Goal: Transaction & Acquisition: Purchase product/service

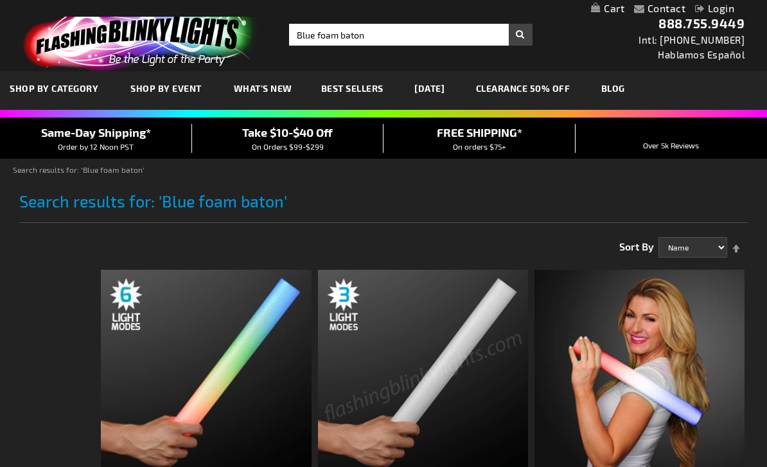
click at [417, 318] on img at bounding box center [423, 375] width 210 height 210
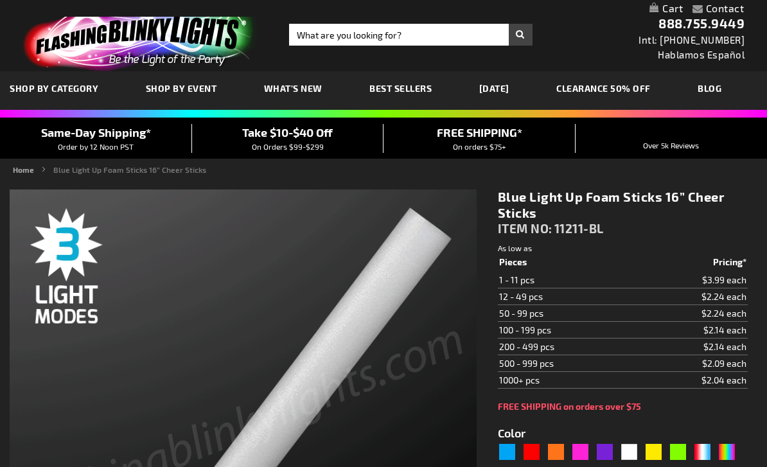
type input "5629"
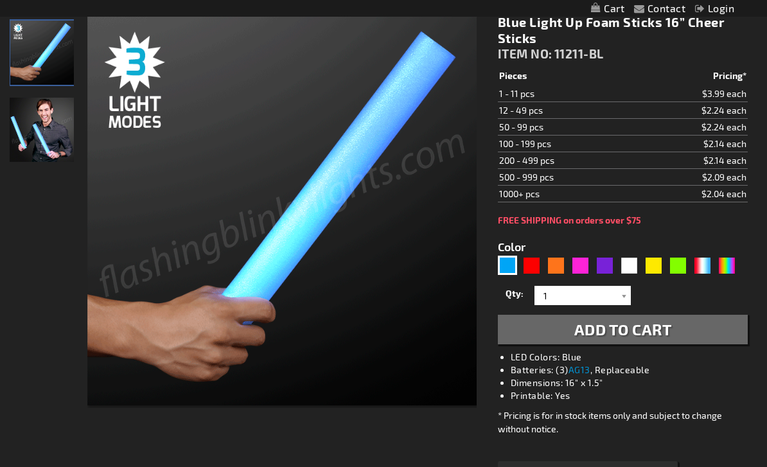
scroll to position [175, 0]
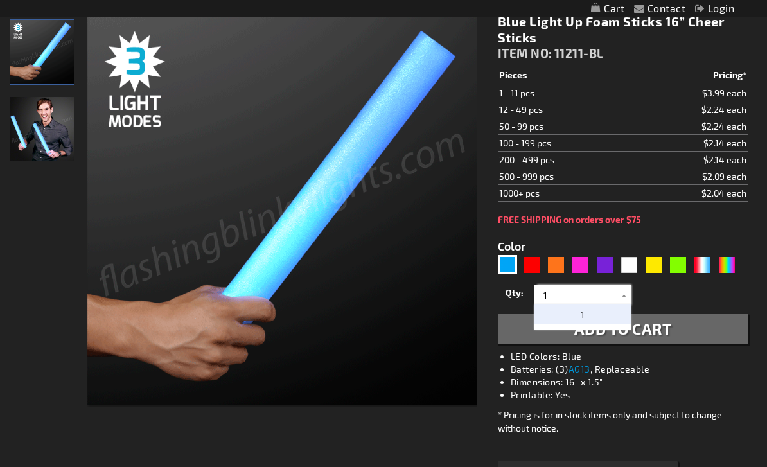
click at [596, 301] on input "1" at bounding box center [583, 294] width 93 height 19
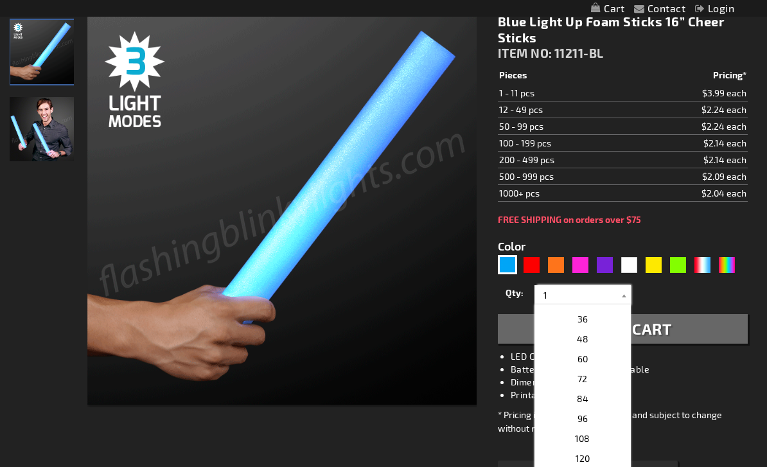
scroll to position [246, 0]
click at [582, 332] on span "36" at bounding box center [582, 327] width 10 height 11
type input "36"
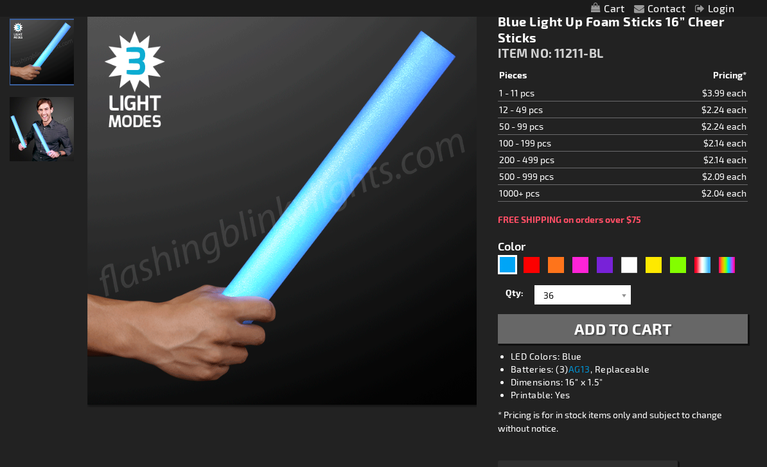
click at [555, 329] on button "Add to Cart" at bounding box center [623, 329] width 250 height 30
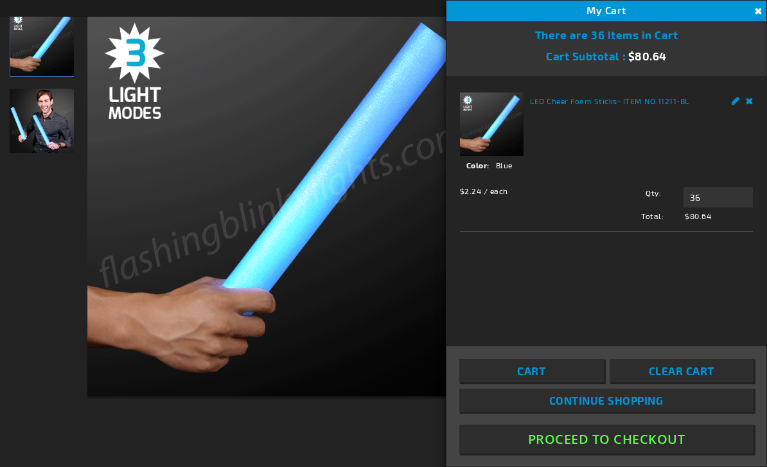
scroll to position [216, 0]
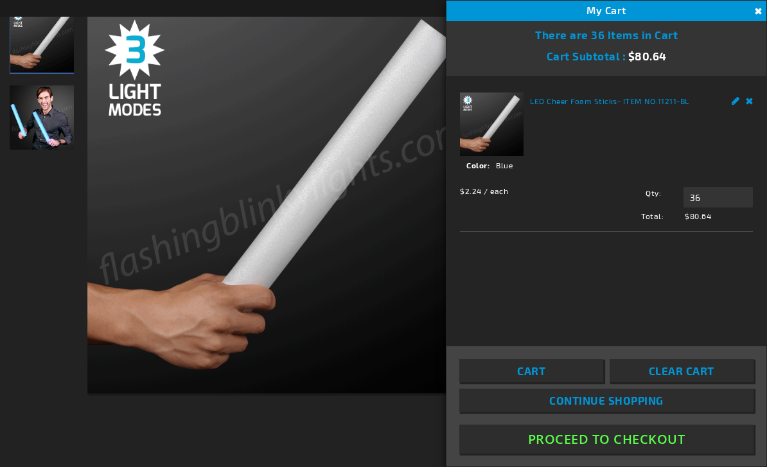
click at [758, 13] on button "Close" at bounding box center [756, 11] width 14 height 14
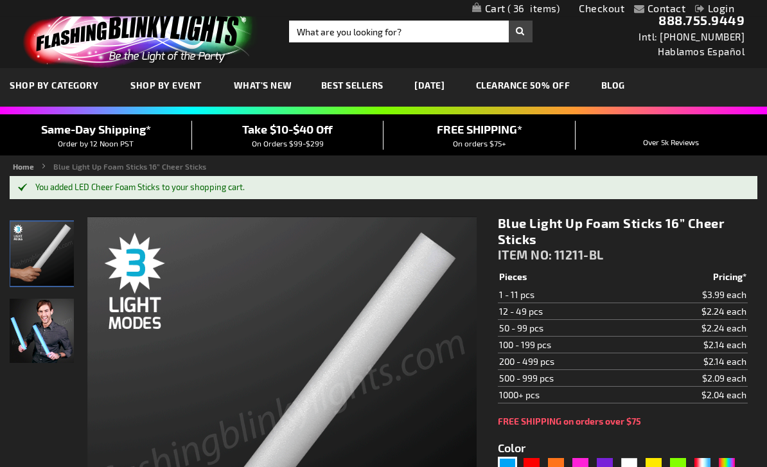
scroll to position [0, 0]
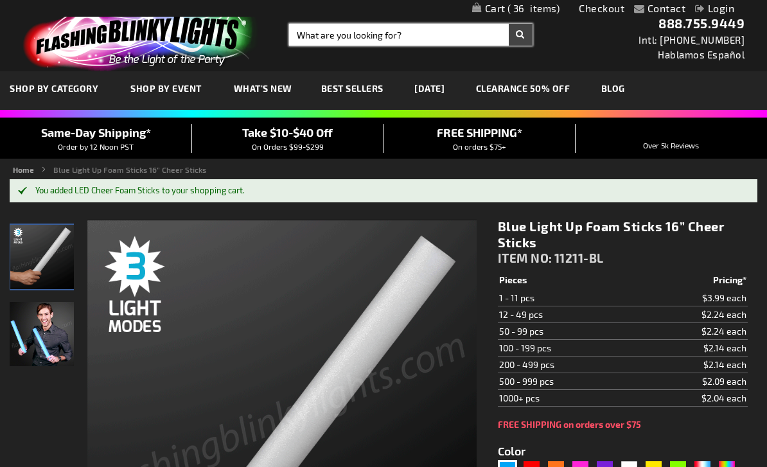
click at [364, 39] on input "Search" at bounding box center [410, 35] width 243 height 22
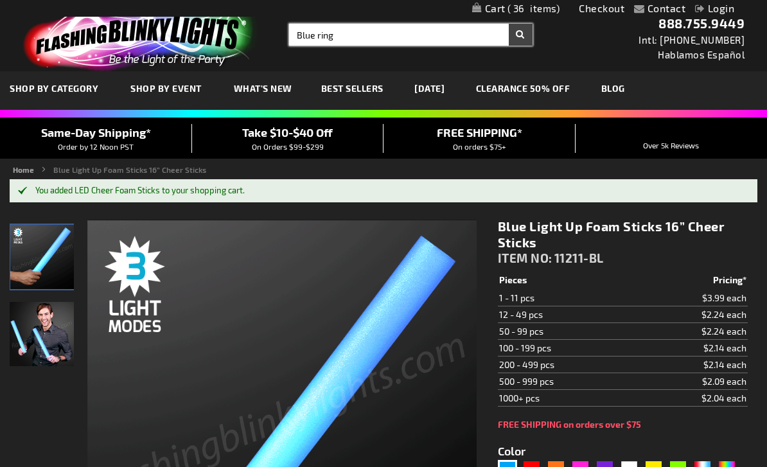
type input "Blue ring"
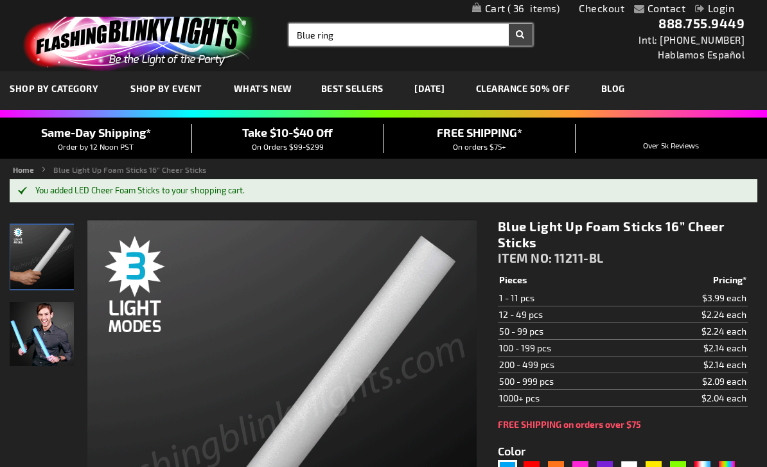
click at [520, 35] on button "Search" at bounding box center [520, 35] width 24 height 22
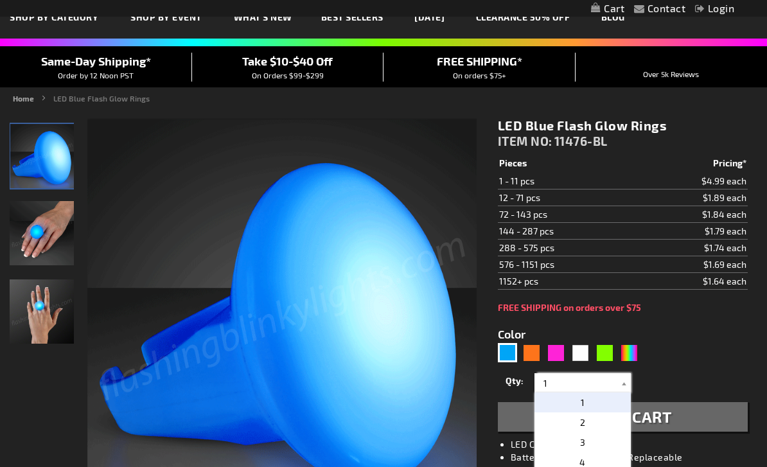
click at [584, 383] on input "1" at bounding box center [583, 382] width 93 height 19
click at [586, 415] on span "36" at bounding box center [582, 413] width 10 height 11
type input "36"
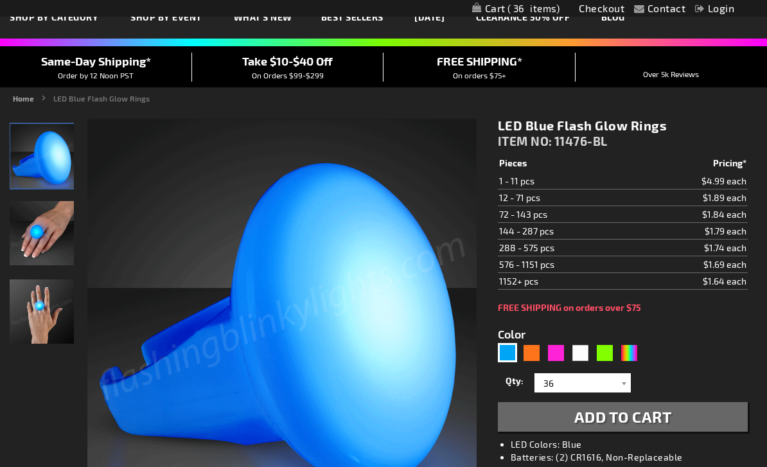
click at [581, 421] on span "Add to Cart" at bounding box center [623, 416] width 98 height 19
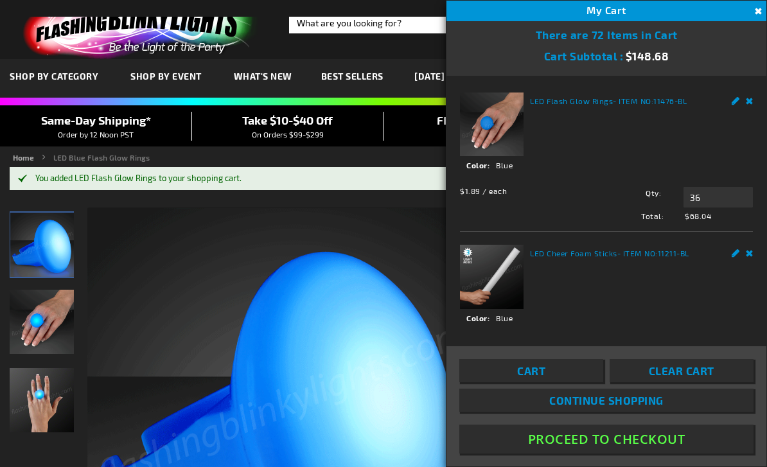
scroll to position [37, 0]
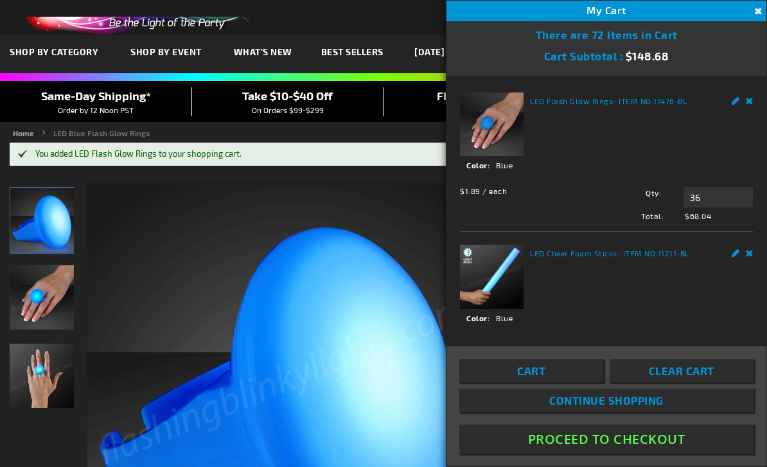
click at [756, 6] on button "Close" at bounding box center [756, 11] width 14 height 14
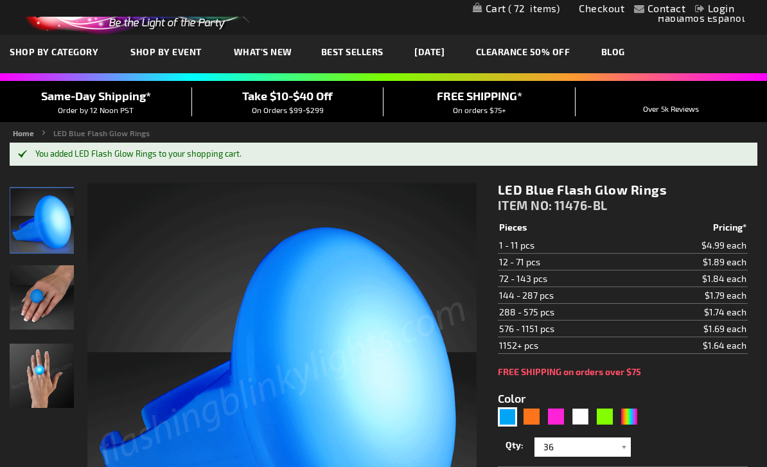
scroll to position [0, 0]
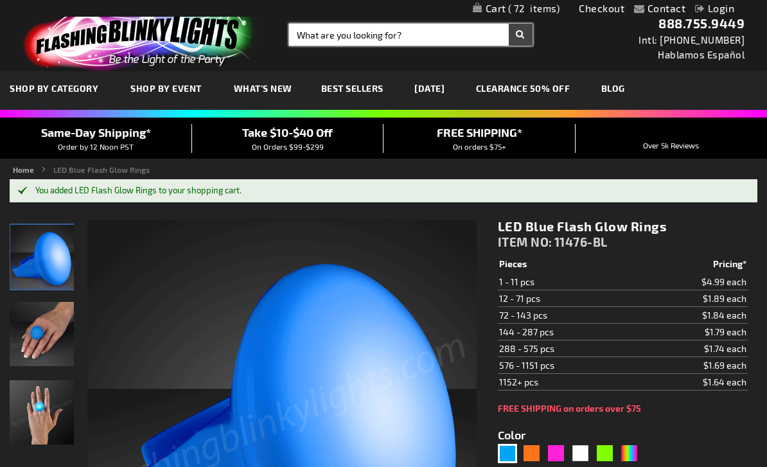
click at [408, 32] on input "Search" at bounding box center [410, 35] width 243 height 22
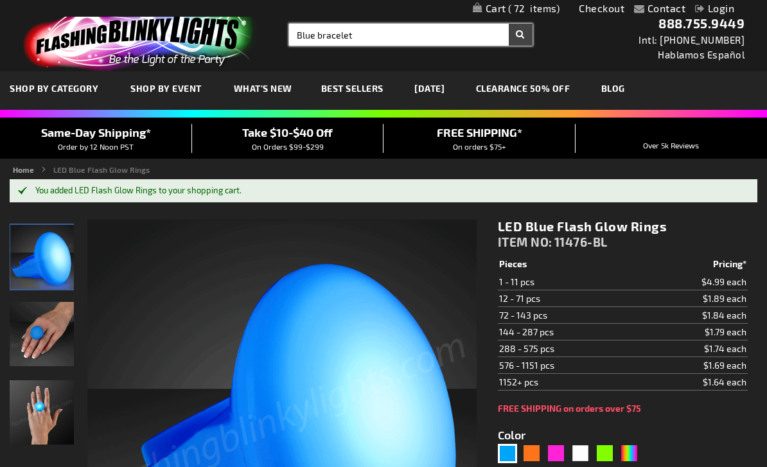
type input "Blue bracelet"
click at [520, 35] on button "Search" at bounding box center [520, 35] width 24 height 22
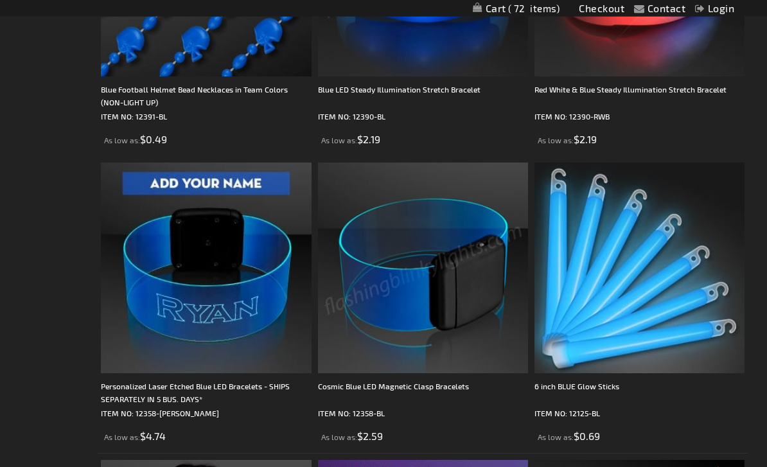
scroll to position [422, 0]
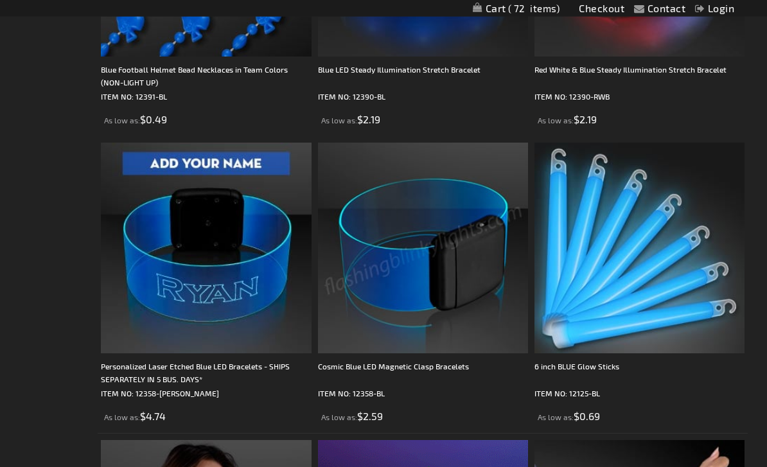
click at [436, 266] on img at bounding box center [423, 248] width 210 height 210
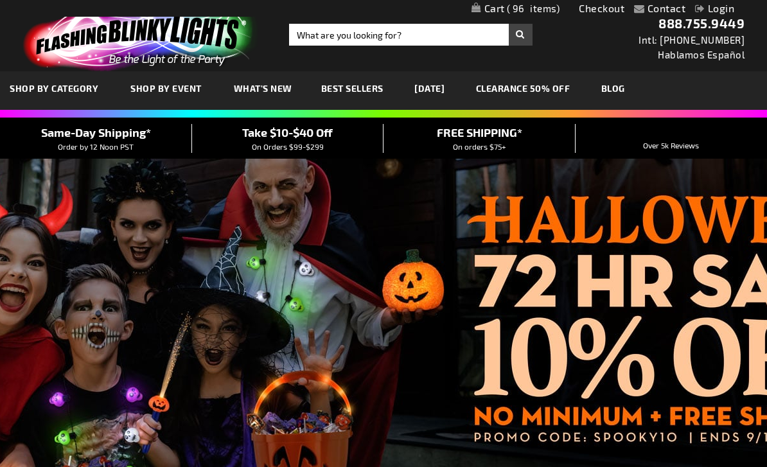
click at [714, 9] on link "Login" at bounding box center [714, 8] width 39 height 12
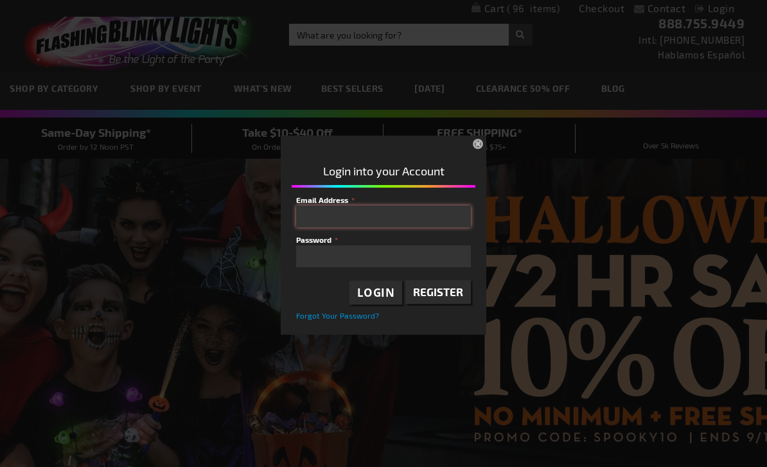
click at [417, 205] on input "Email Address" at bounding box center [383, 216] width 175 height 22
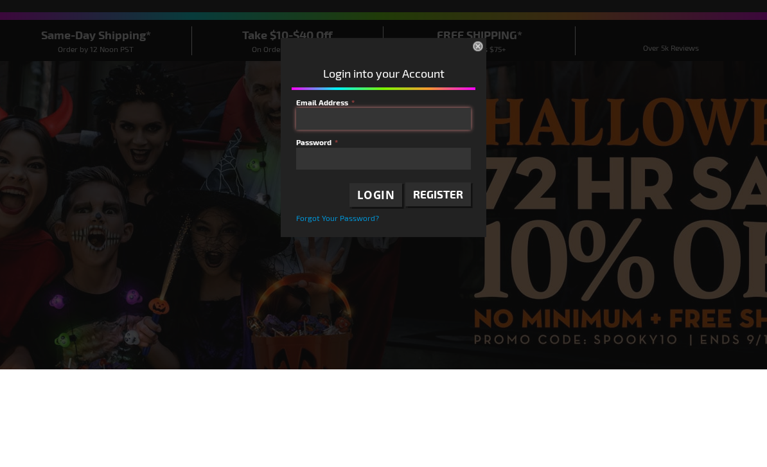
type input "michael@michaelmariellievents.com"
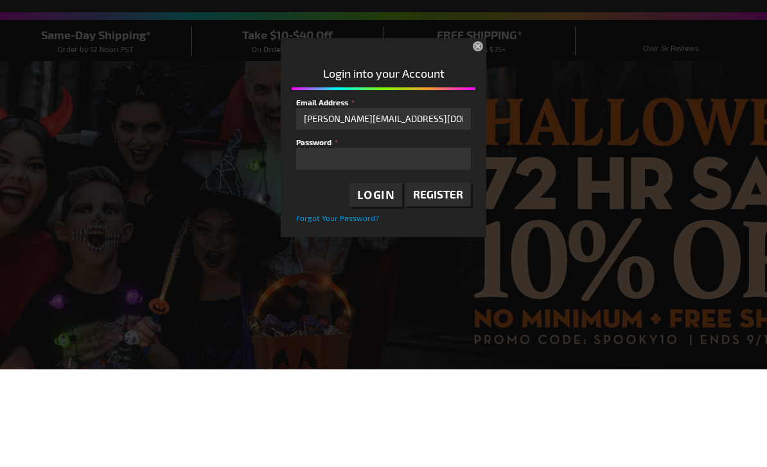
scroll to position [98, 0]
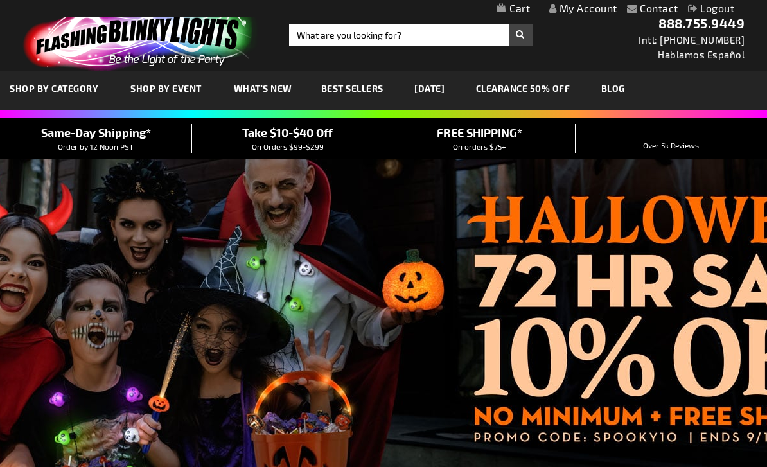
scroll to position [98, 0]
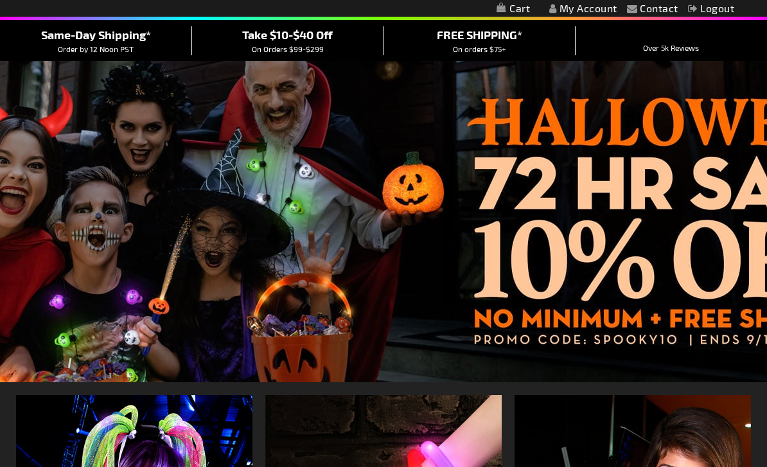
click at [518, 8] on link "My Cart" at bounding box center [512, 9] width 33 height 12
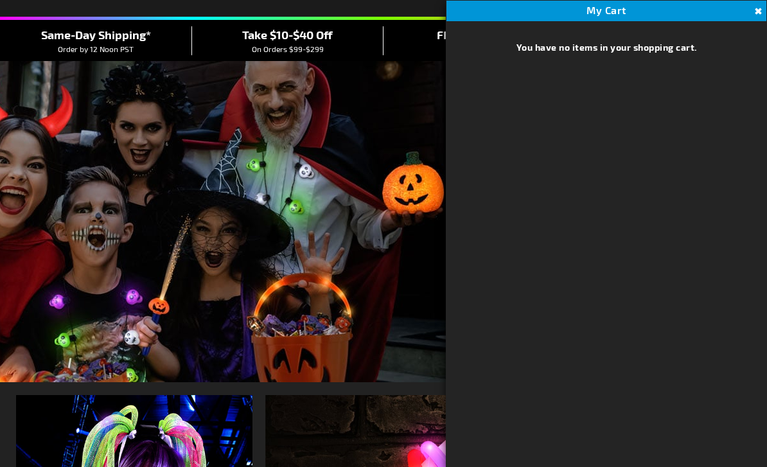
click at [759, 15] on button "Close" at bounding box center [756, 11] width 14 height 14
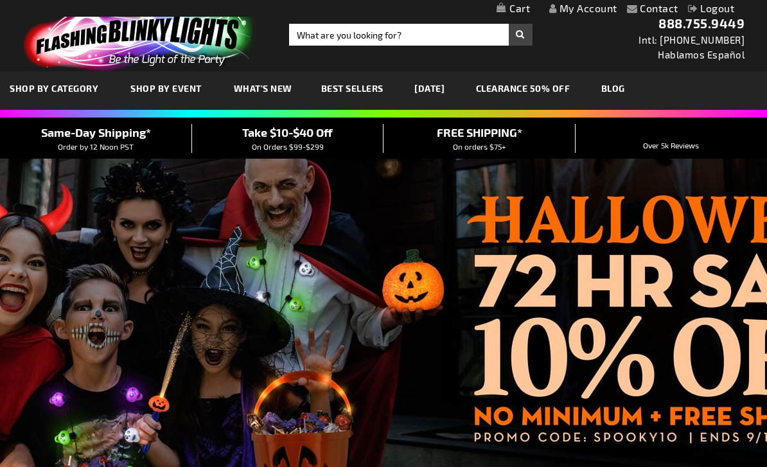
click at [522, 9] on link "My Cart" at bounding box center [512, 9] width 33 height 12
click at [756, 15] on div "Contact Compare Products My Account Checkout Logout Skip to Content My Cart 96 …" at bounding box center [383, 8] width 767 height 17
click at [428, 10] on span "96" at bounding box center [438, 9] width 53 height 12
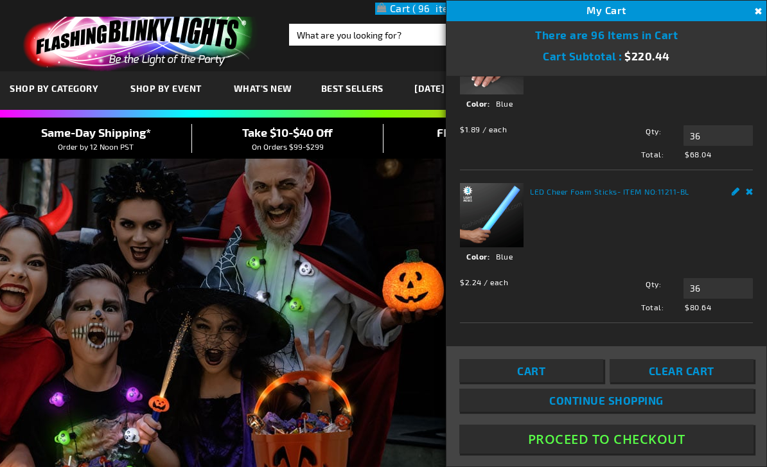
scroll to position [180, 0]
click at [546, 382] on link "Cart" at bounding box center [531, 370] width 144 height 23
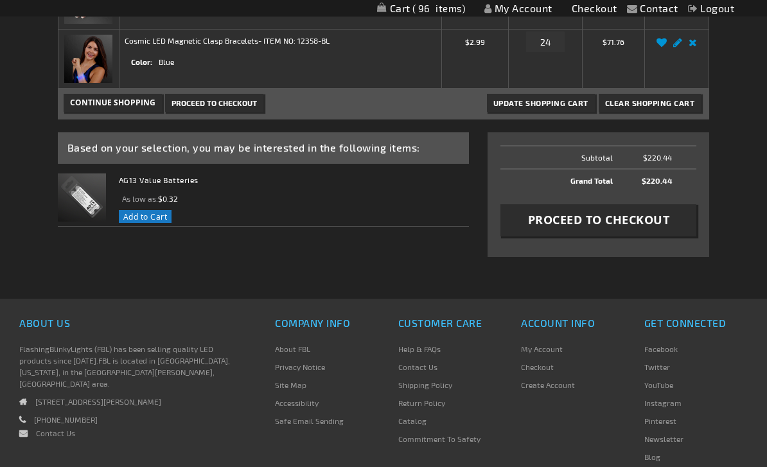
click at [604, 225] on span "Proceed to Checkout" at bounding box center [599, 221] width 142 height 16
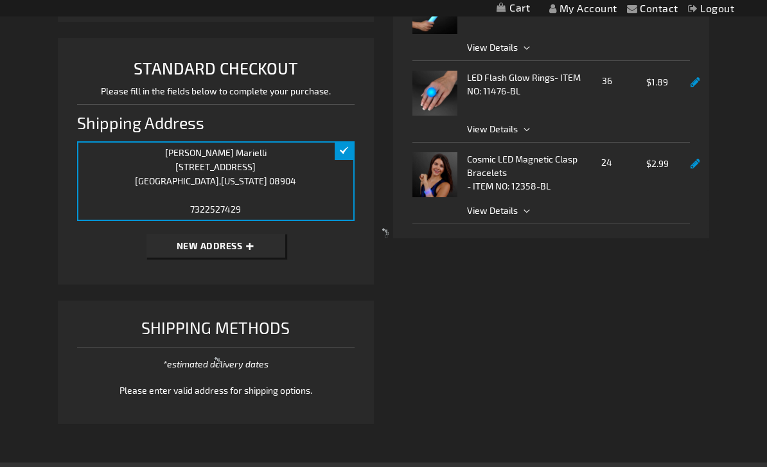
scroll to position [298, 0]
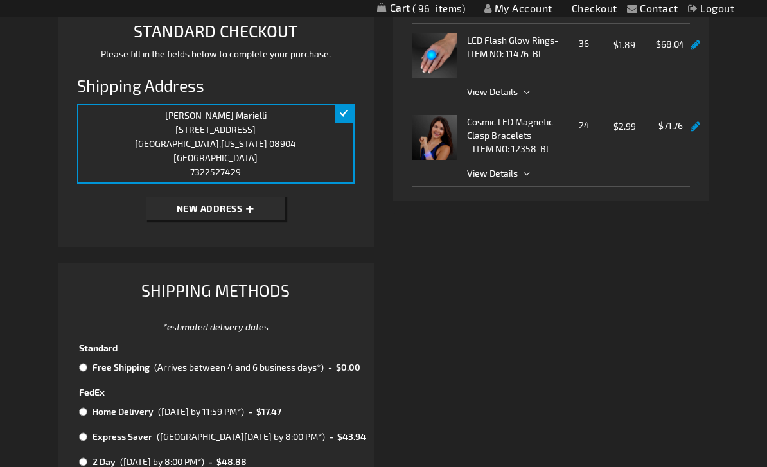
click at [80, 367] on input "radio" at bounding box center [83, 367] width 8 height 10
radio input "true"
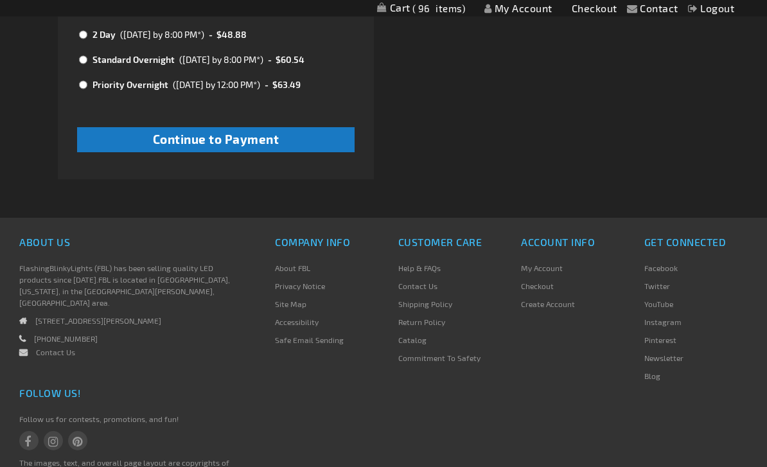
scroll to position [738, 0]
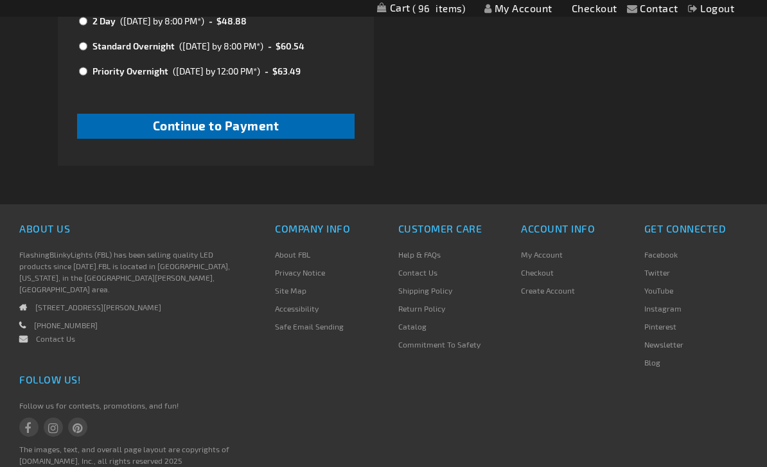
click at [271, 121] on span "Continue to Payment" at bounding box center [216, 125] width 126 height 15
checkbox input "true"
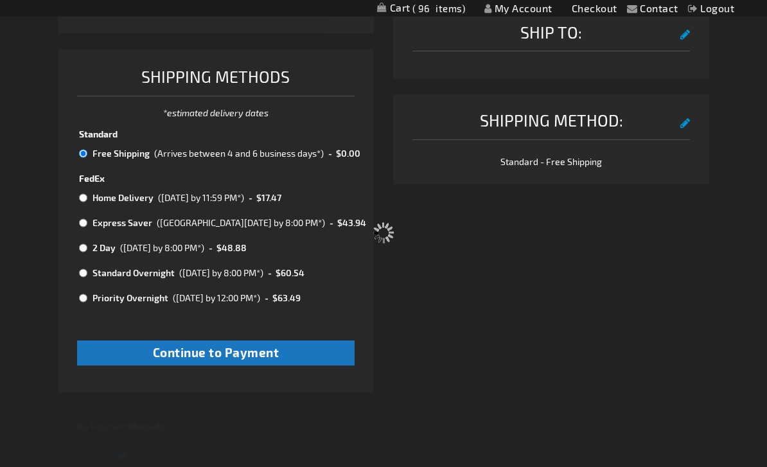
scroll to position [145, 0]
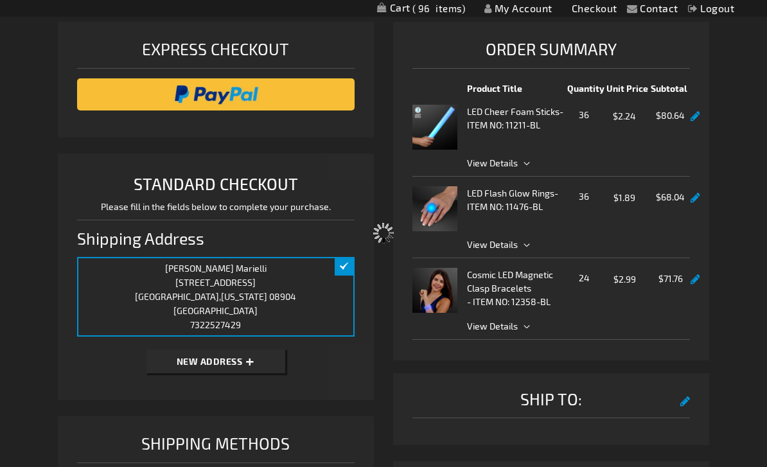
select select "f3f537a7fe0467dd3c5e5f4b27a93254f1a06f23"
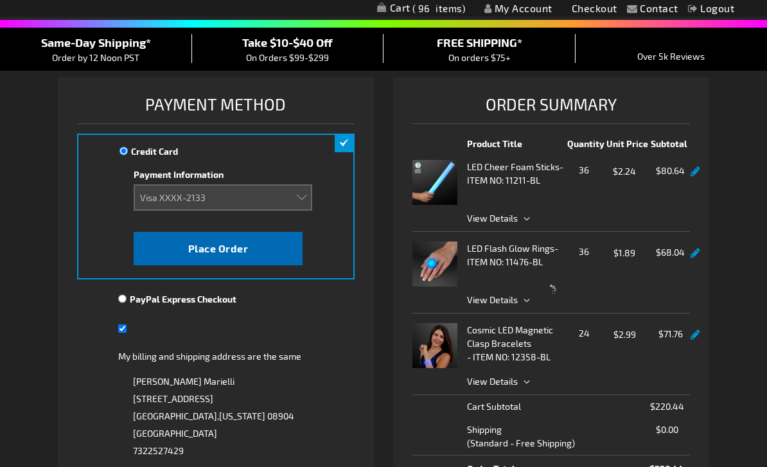
scroll to position [90, 0]
click at [219, 254] on span "Place Order" at bounding box center [218, 248] width 60 height 12
